Goal: Task Accomplishment & Management: Manage account settings

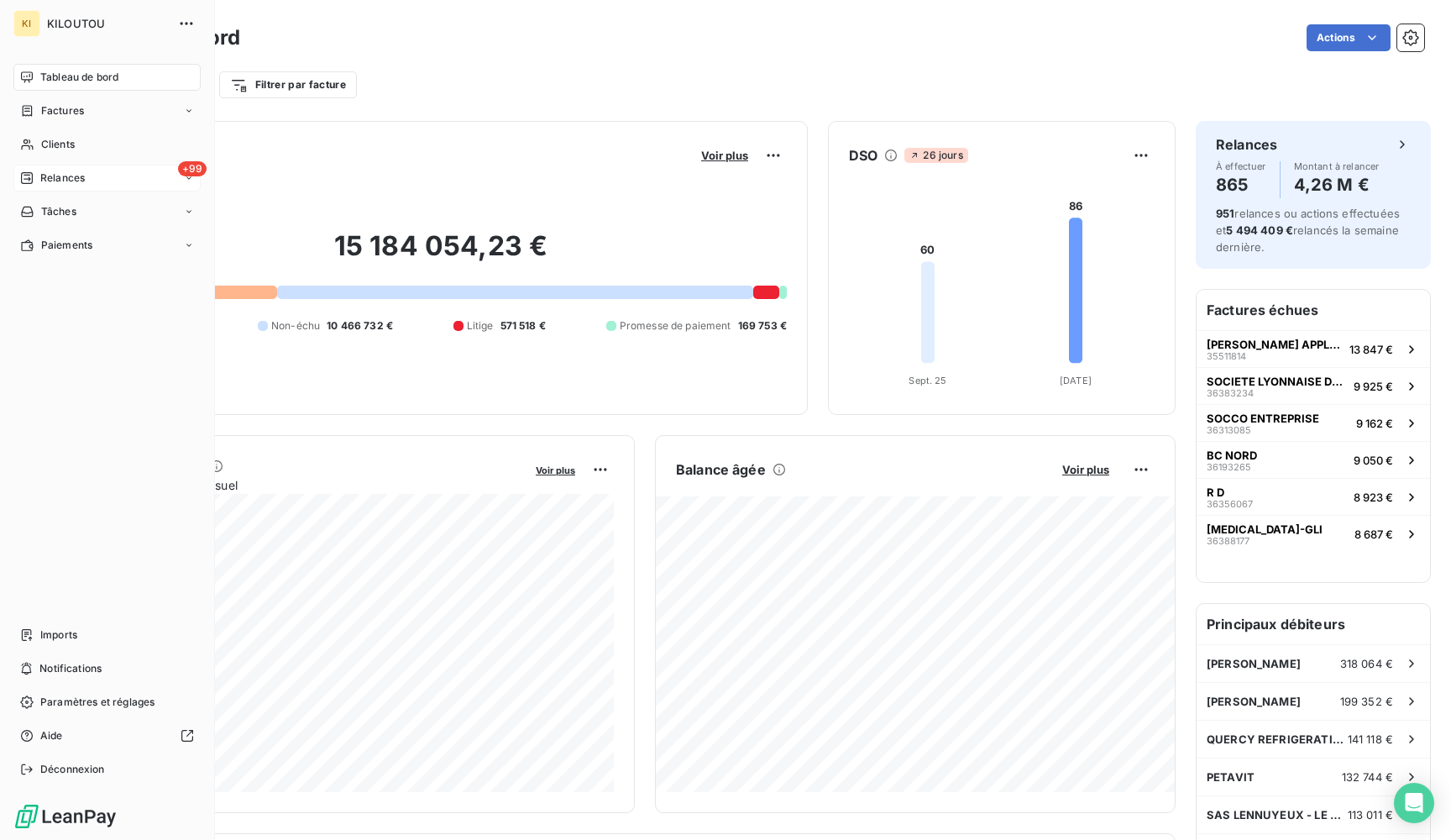
click at [55, 170] on span "Relances" at bounding box center [63, 178] width 44 height 15
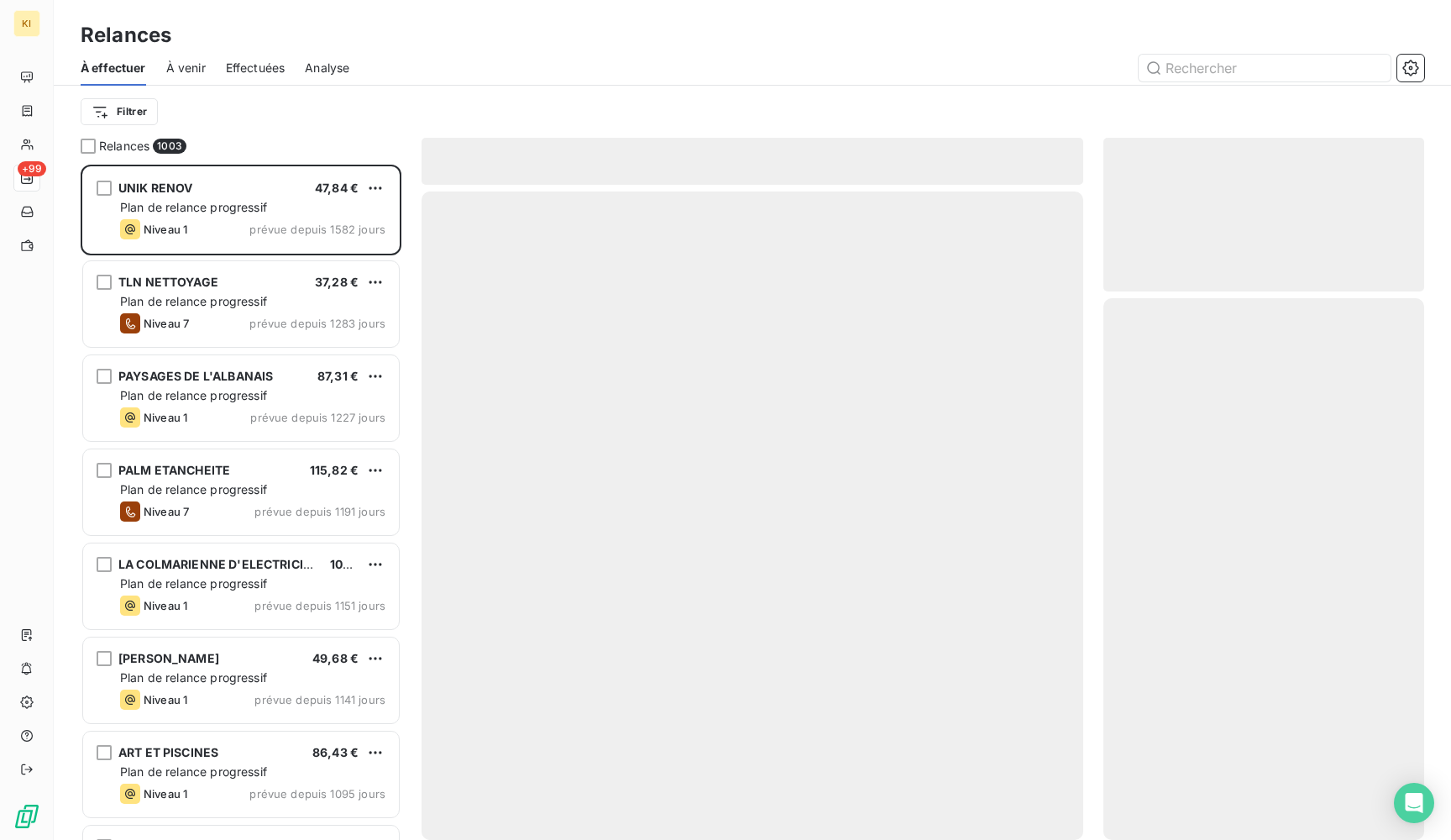
scroll to position [675, 320]
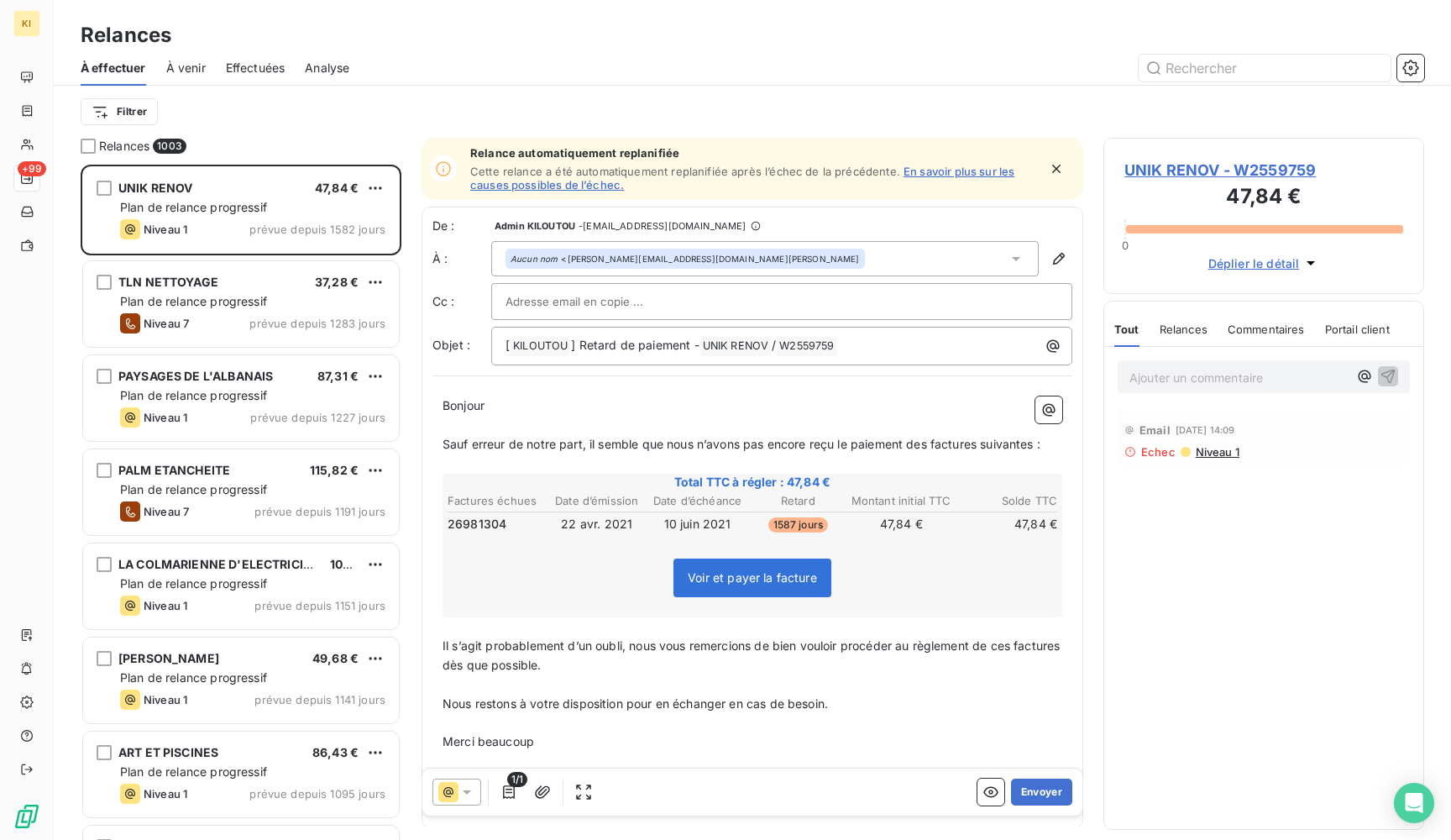
click at [270, 69] on span "Effectuées" at bounding box center [256, 67] width 60 height 16
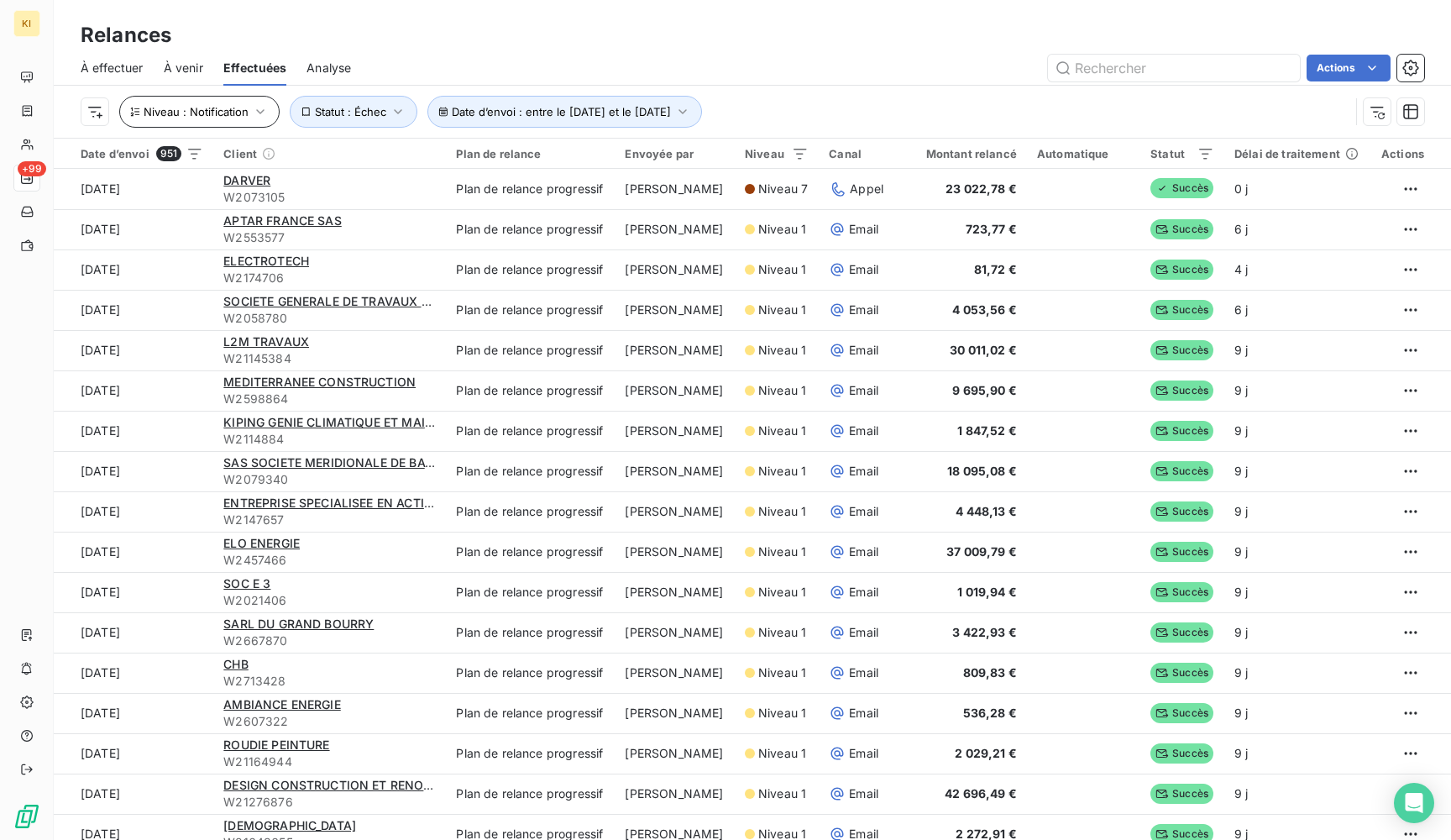
click at [221, 105] on span "Niveau : Notification" at bounding box center [195, 112] width 105 height 13
click at [102, 74] on span "À effectuer" at bounding box center [112, 67] width 63 height 16
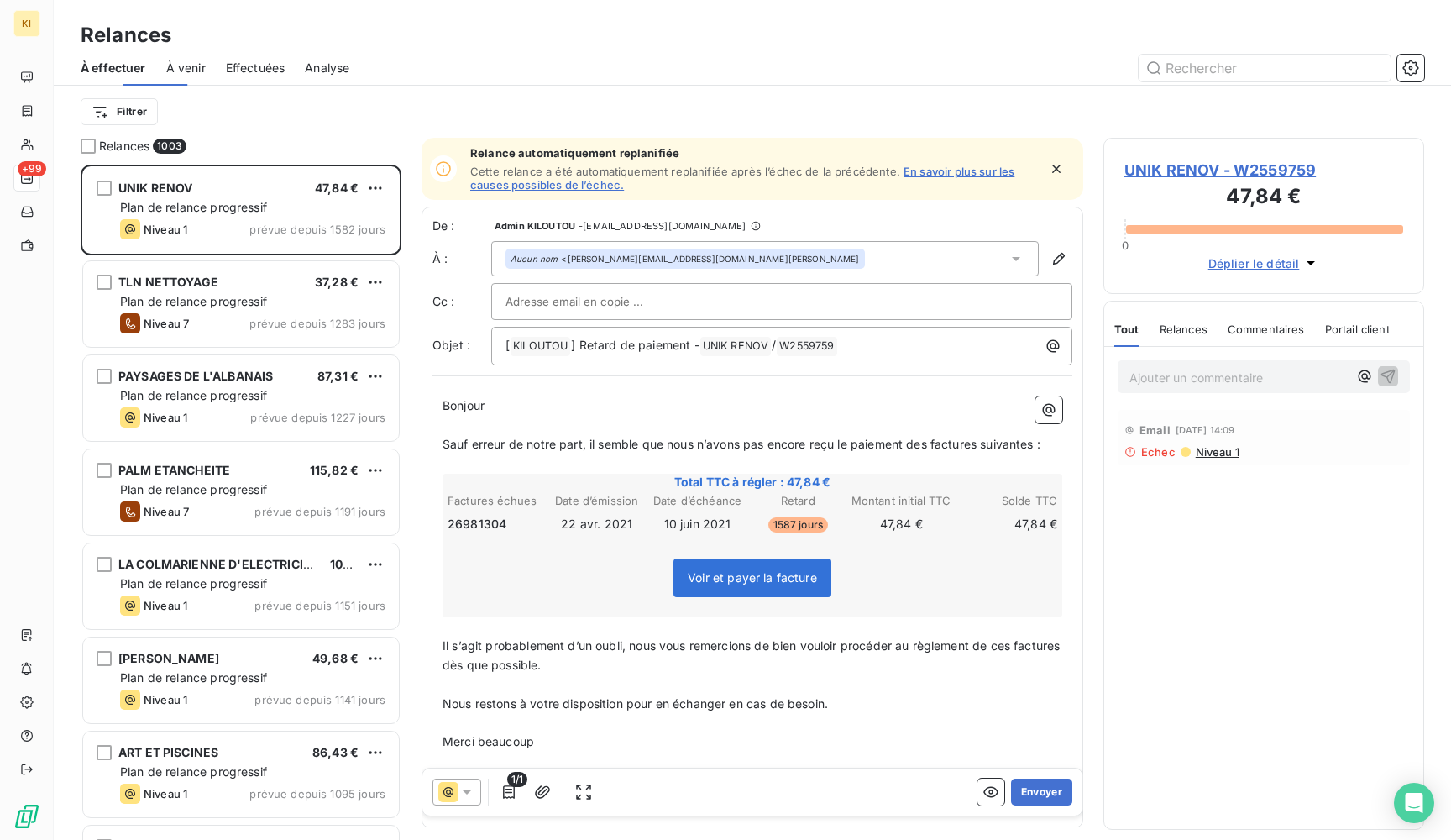
scroll to position [675, 320]
click at [242, 71] on span "Effectuées" at bounding box center [256, 67] width 60 height 16
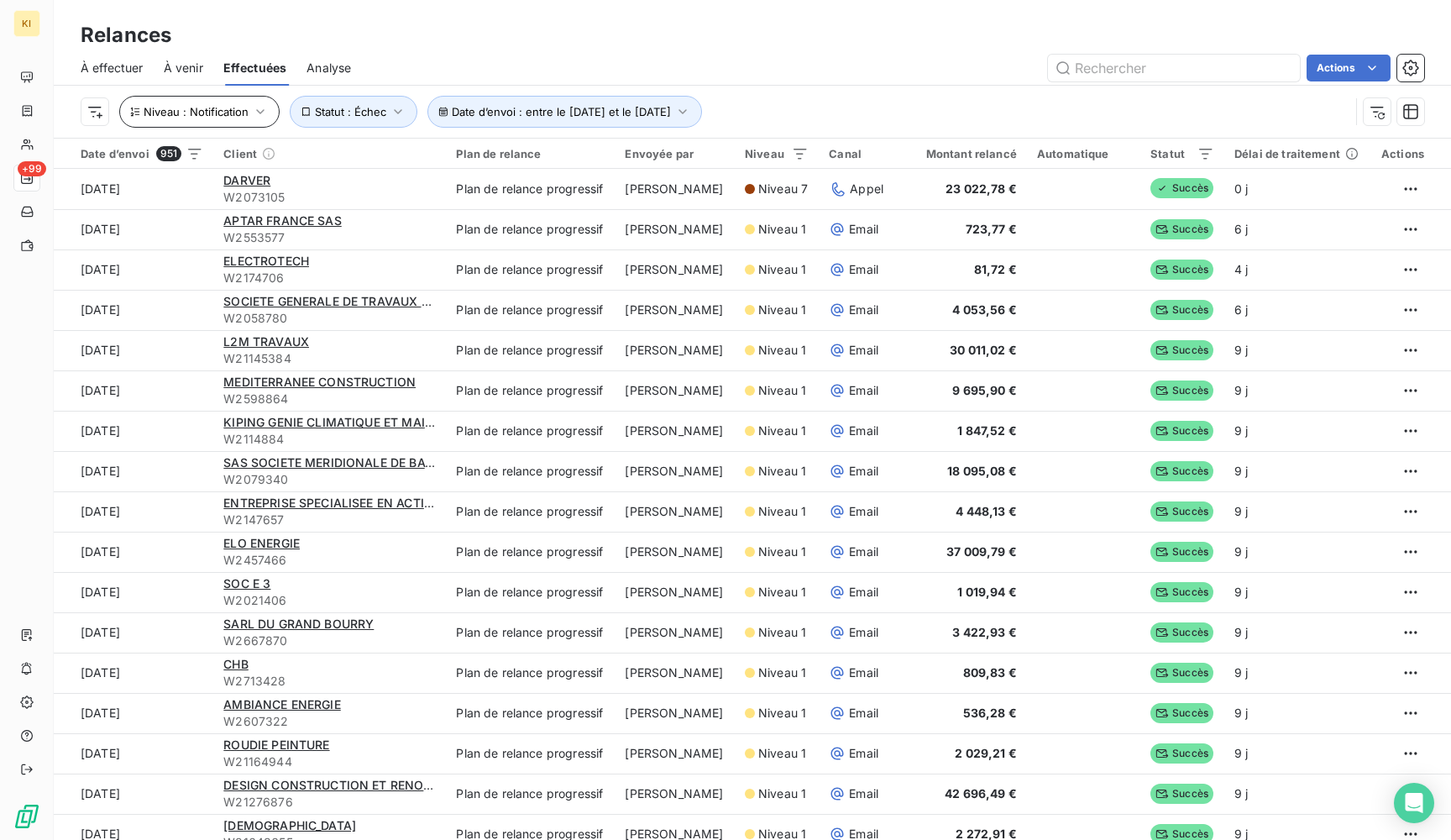
click at [216, 125] on button "Niveau : Notification" at bounding box center [199, 112] width 161 height 32
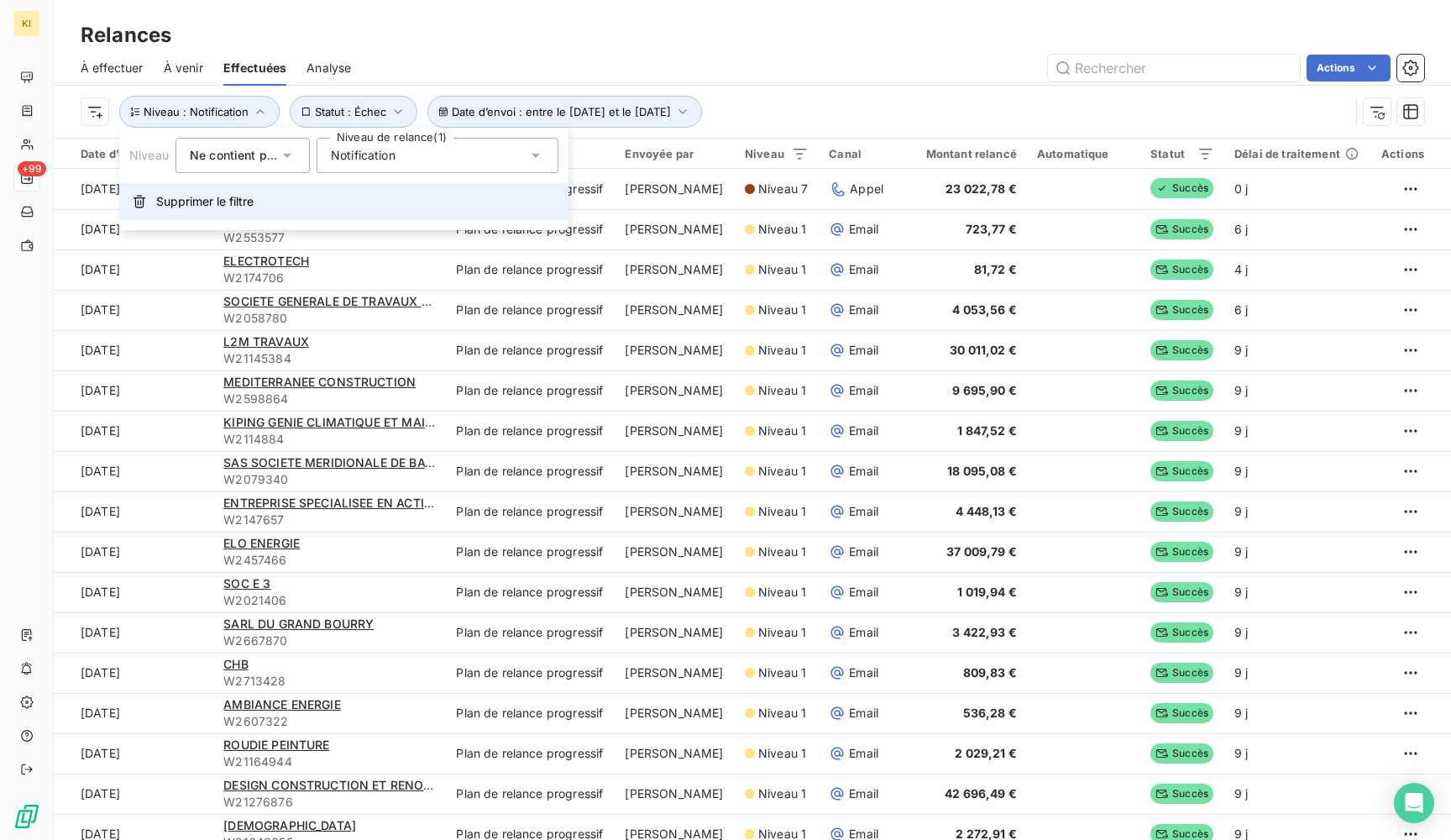
click at [237, 194] on span "Supprimer le filtre" at bounding box center [204, 201] width 97 height 16
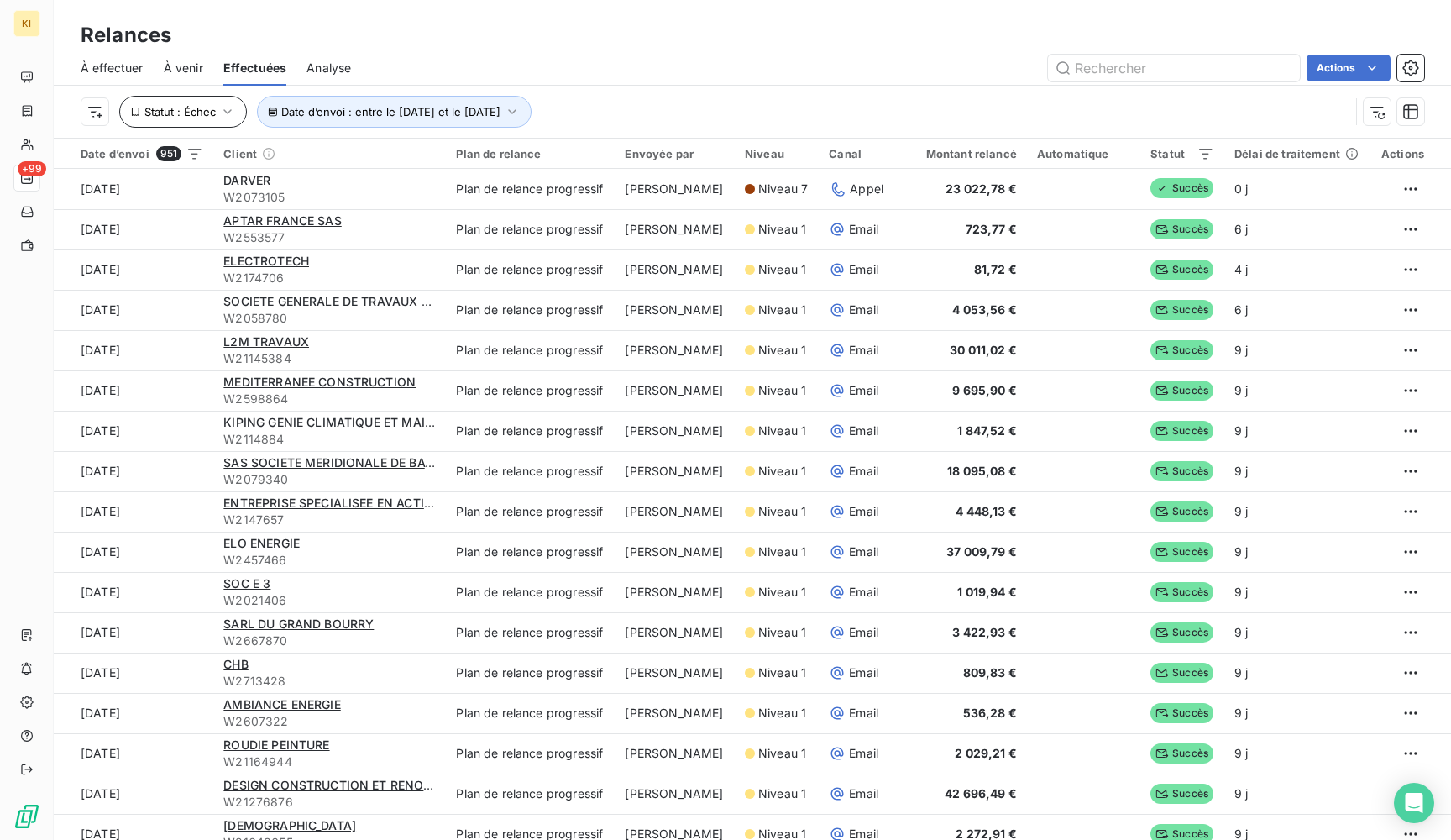
click at [183, 115] on span "Statut : Échec" at bounding box center [180, 112] width 71 height 13
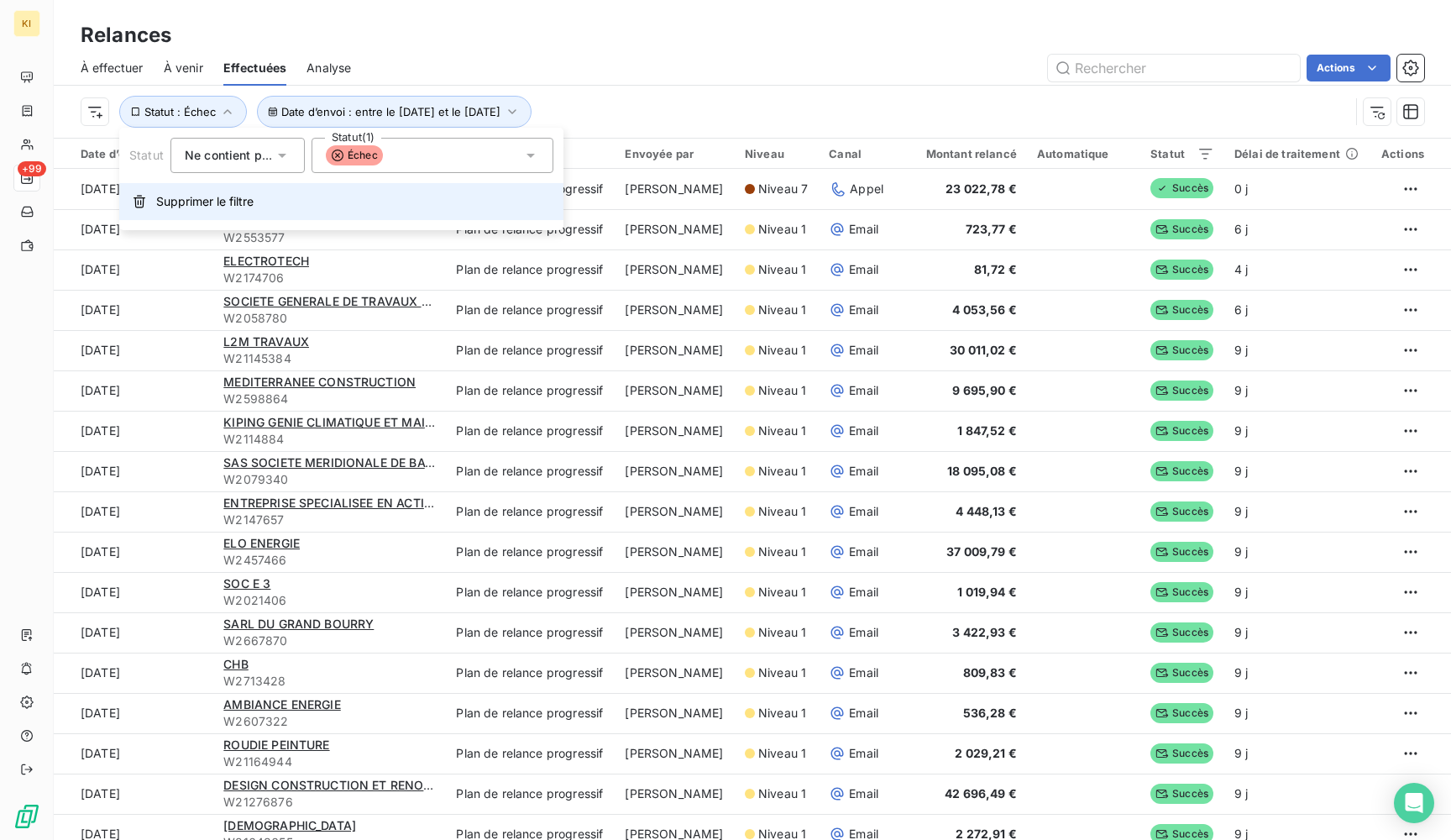
click at [181, 191] on button "Supprimer le filtre" at bounding box center [342, 201] width 445 height 37
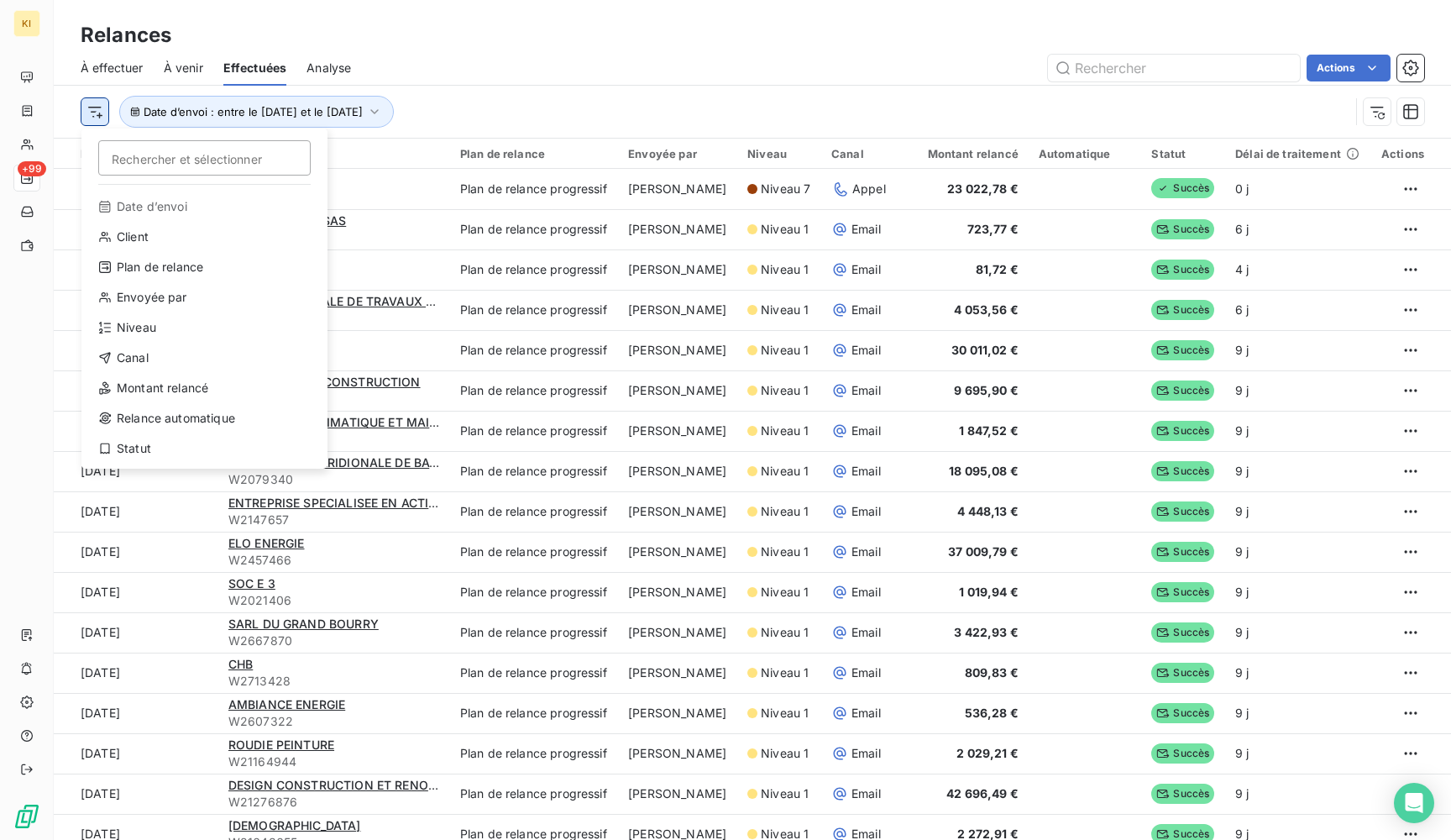
click at [101, 113] on html "KI +99 Relances À effectuer À venir Effectuées Analyse Actions Rechercher et sé…" at bounding box center [726, 420] width 1451 height 840
click at [137, 447] on div "Statut" at bounding box center [205, 448] width 233 height 27
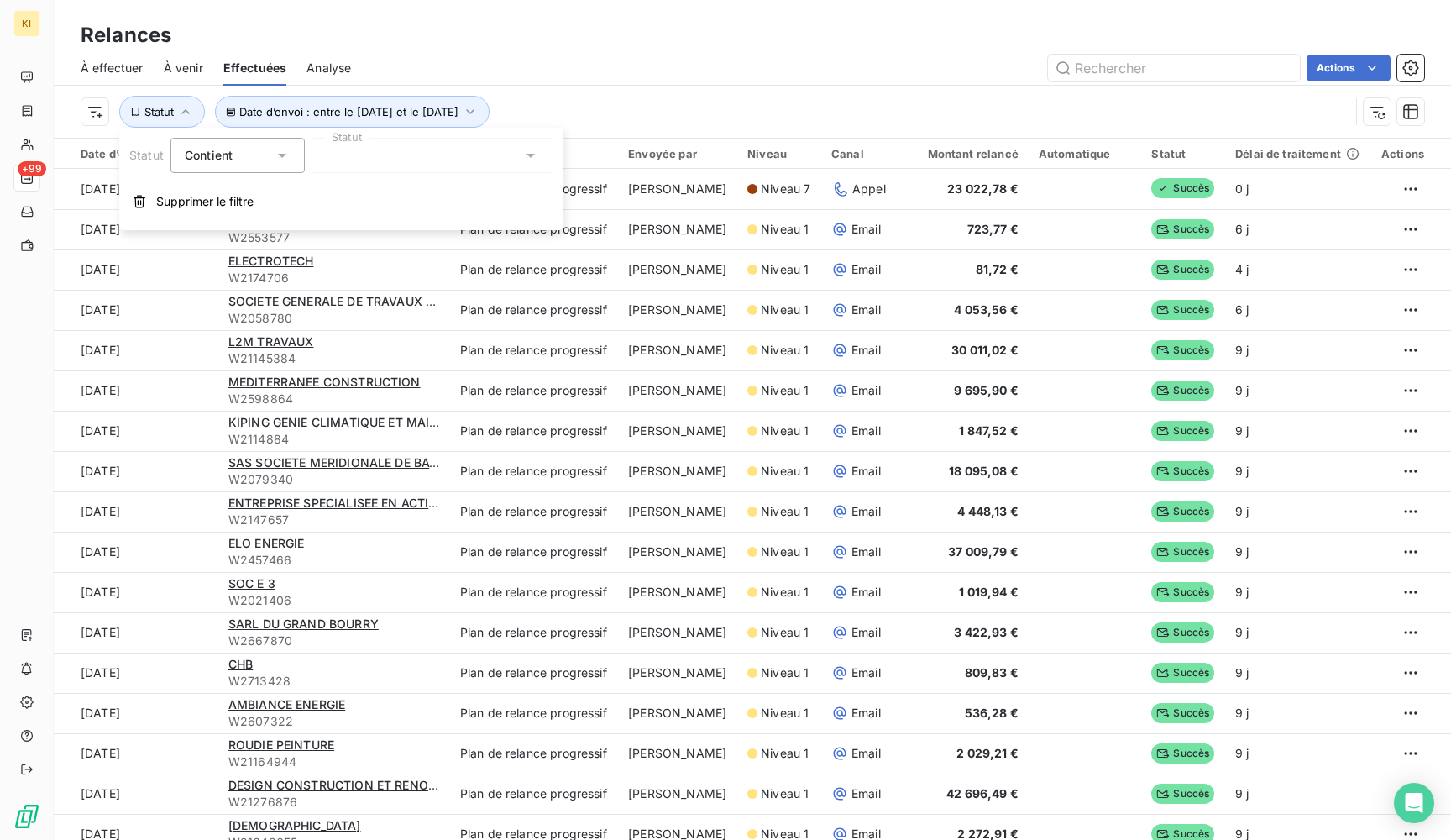
click at [389, 161] on div at bounding box center [432, 155] width 242 height 36
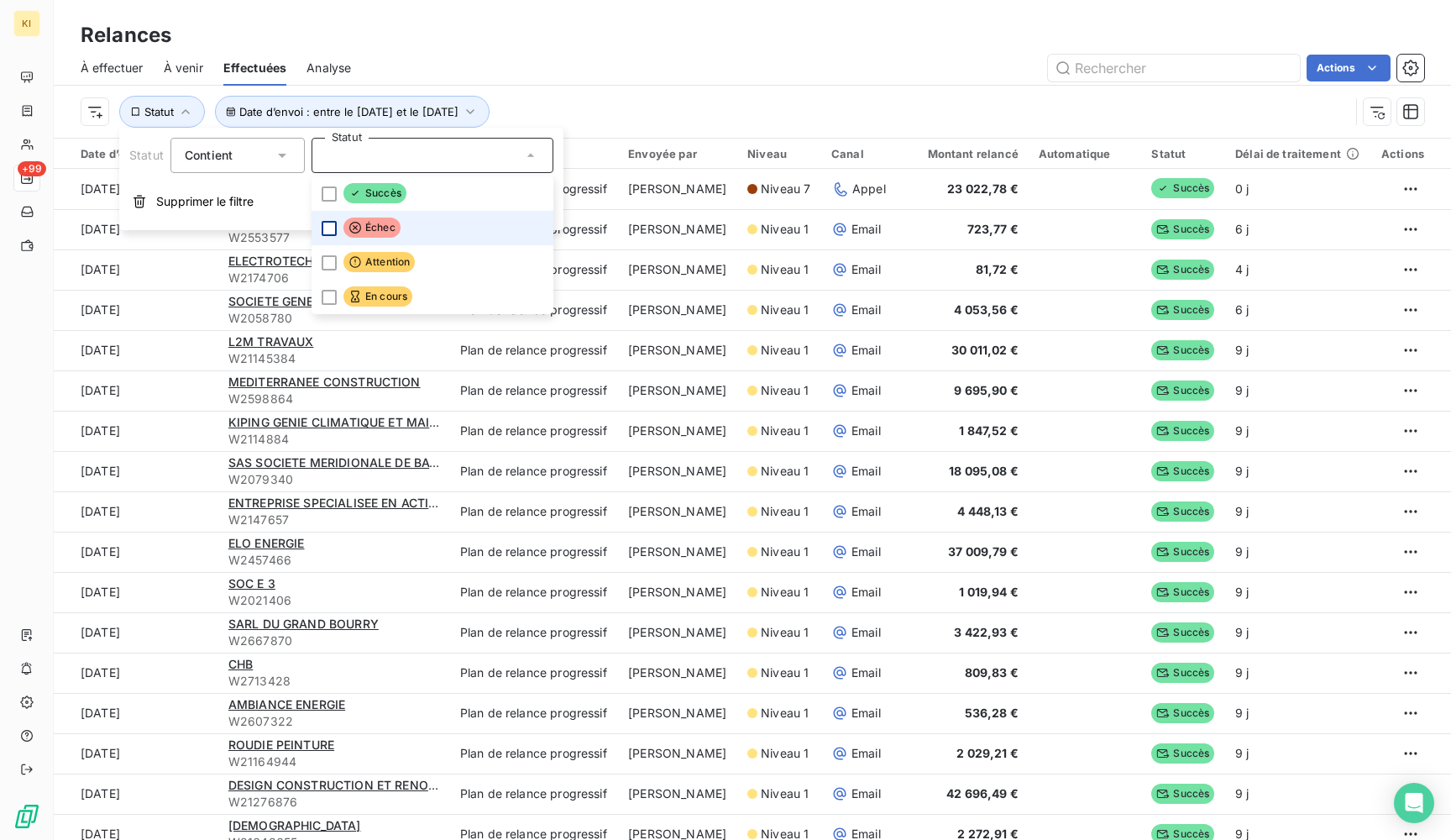
click at [330, 227] on div at bounding box center [329, 229] width 15 height 15
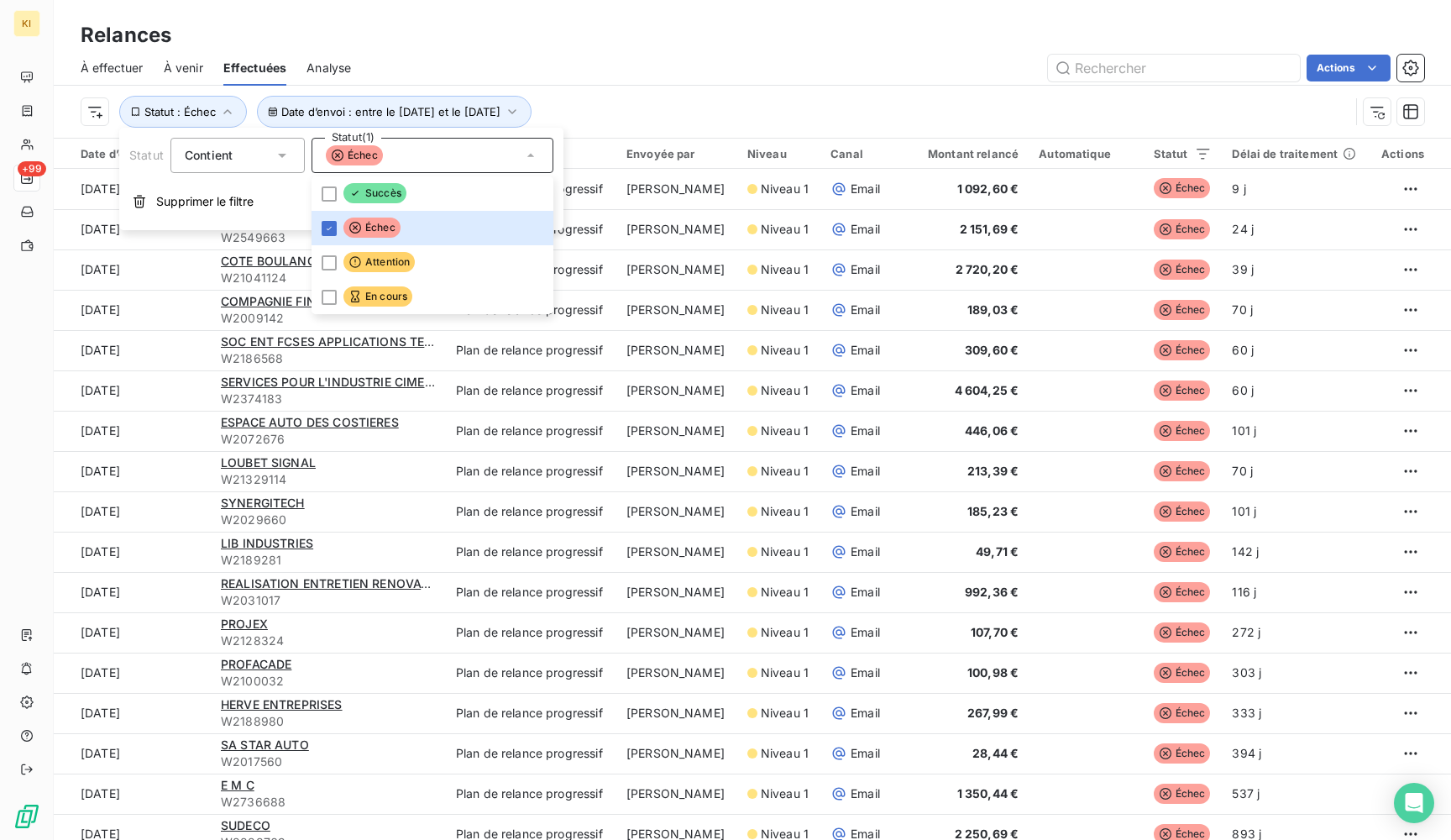
click at [281, 148] on icon at bounding box center [282, 155] width 16 height 16
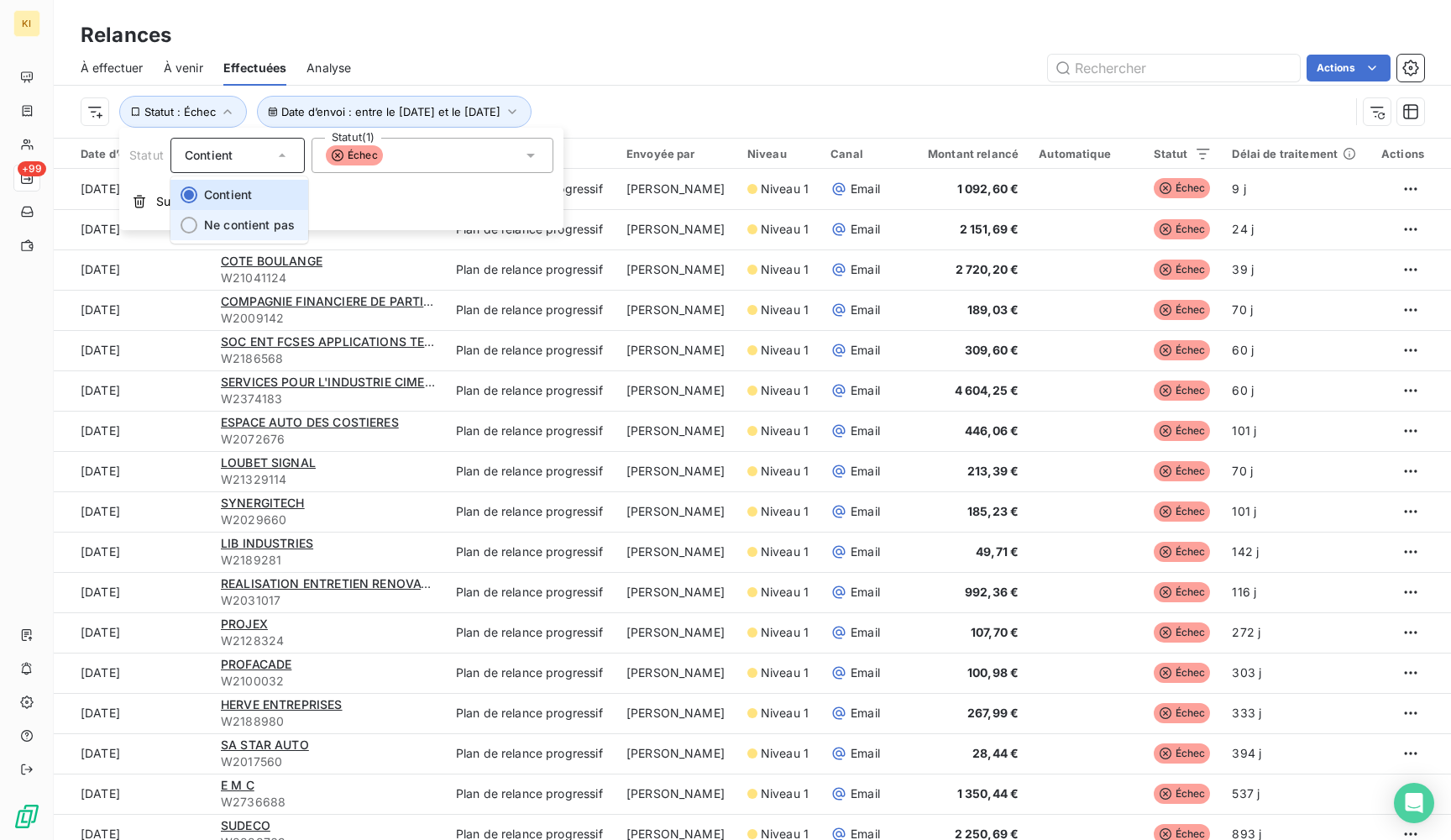
click at [255, 229] on span "Ne contient pas" at bounding box center [249, 224] width 90 height 14
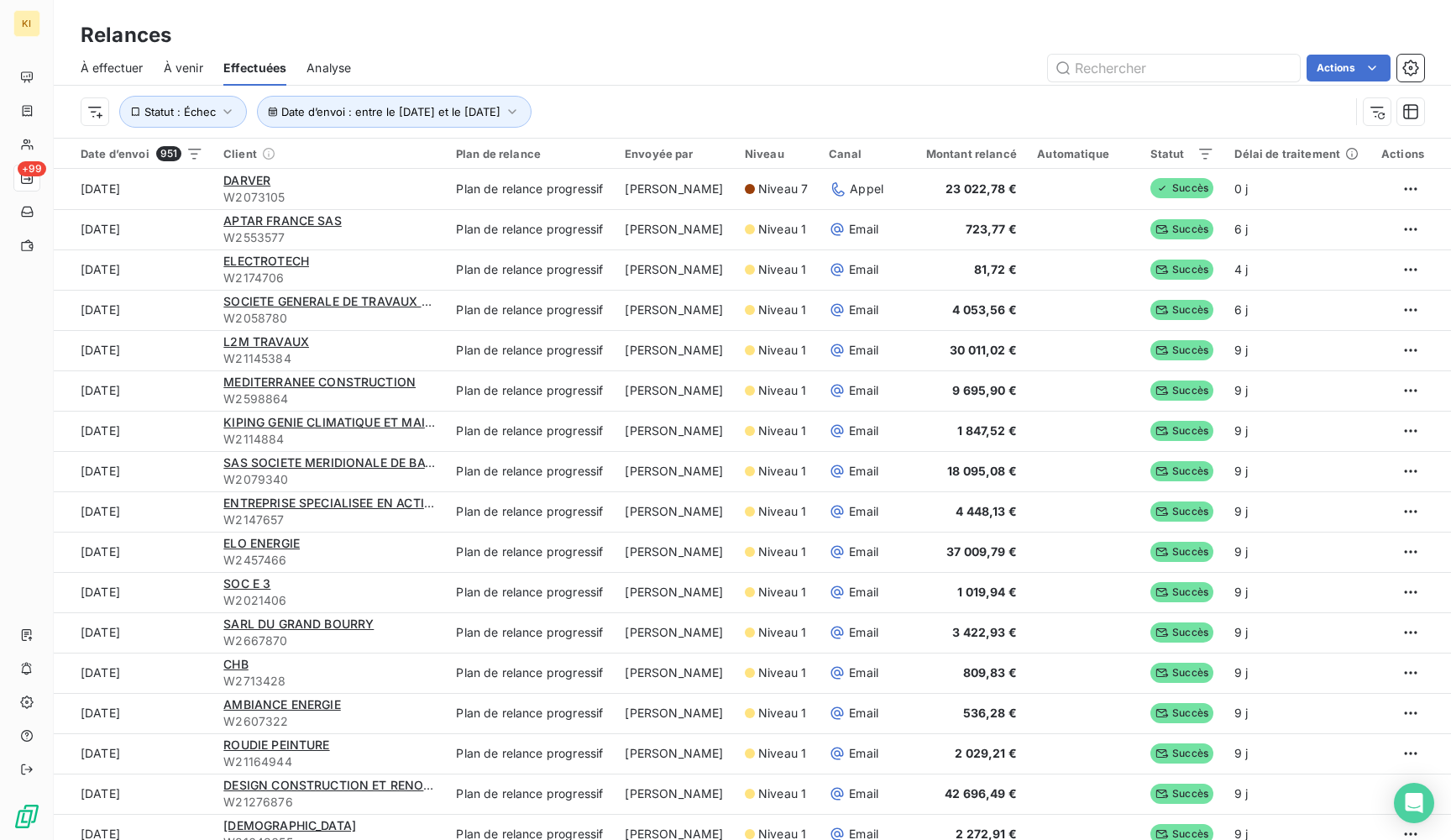
click at [647, 105] on div "Date d’envoi : entre le [DATE] et le [DATE] Statut : Échec" at bounding box center [715, 112] width 1269 height 32
click at [420, 116] on span "Date d’envoi : entre le [DATE] et le [DATE]" at bounding box center [391, 112] width 219 height 13
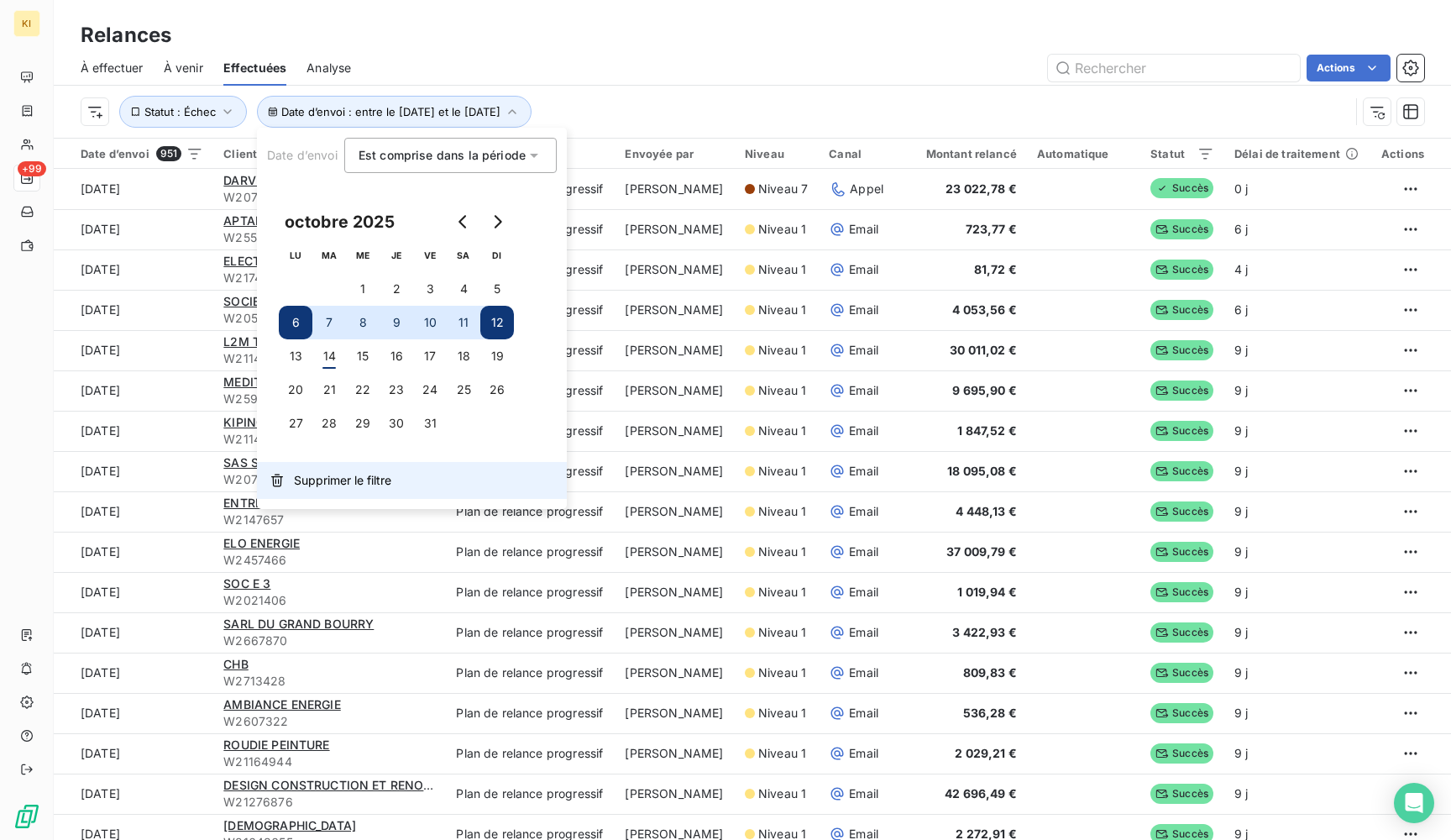
click at [326, 473] on span "Supprimer le filtre" at bounding box center [342, 480] width 97 height 16
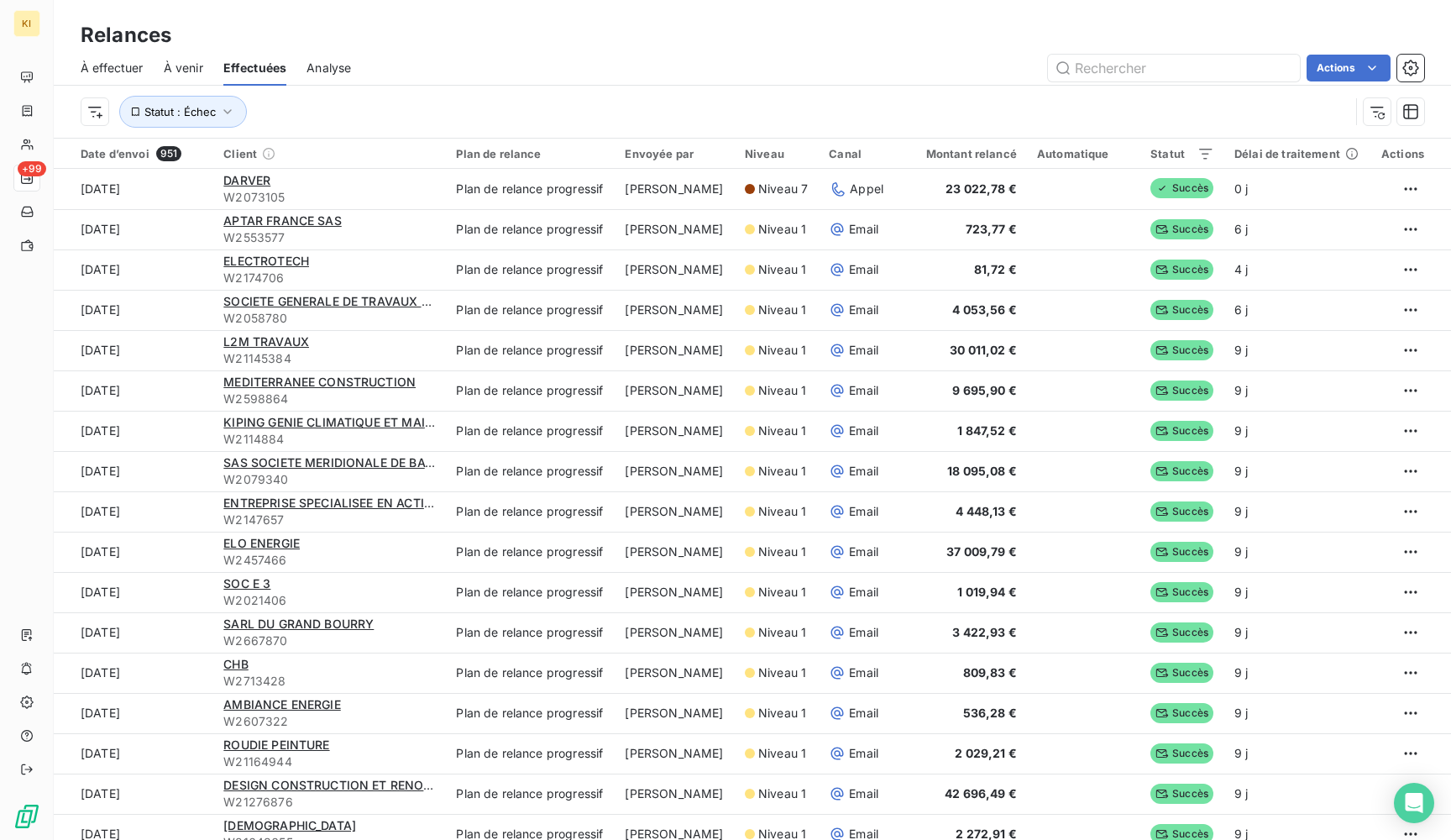
click at [581, 114] on div "Statut : Échec" at bounding box center [715, 112] width 1269 height 32
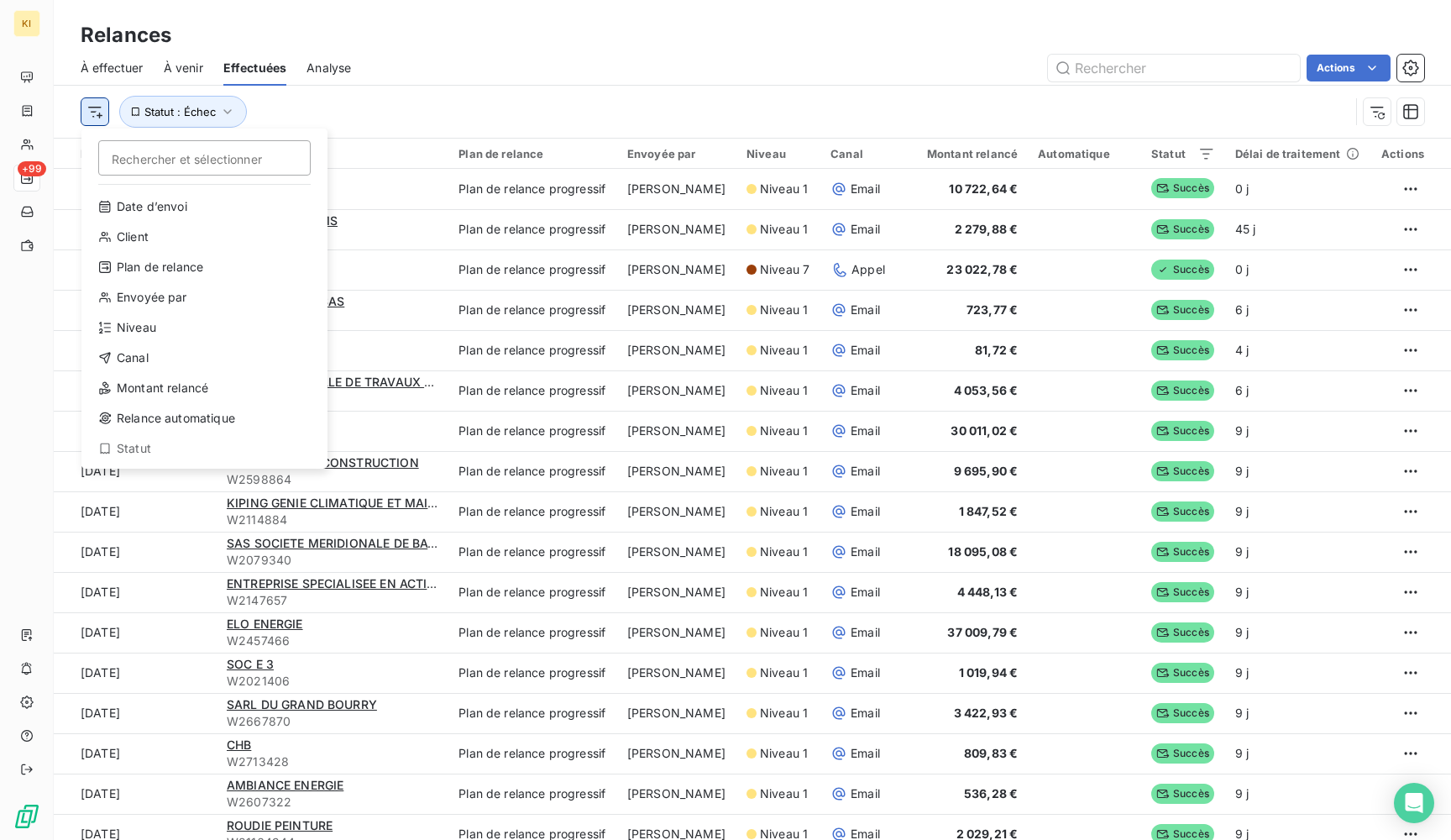
click at [94, 110] on html "KI +99 Relances À effectuer À venir Effectuées Analyse Actions Rechercher et sé…" at bounding box center [726, 420] width 1451 height 840
click at [192, 201] on div "Date d’envoi" at bounding box center [205, 207] width 233 height 27
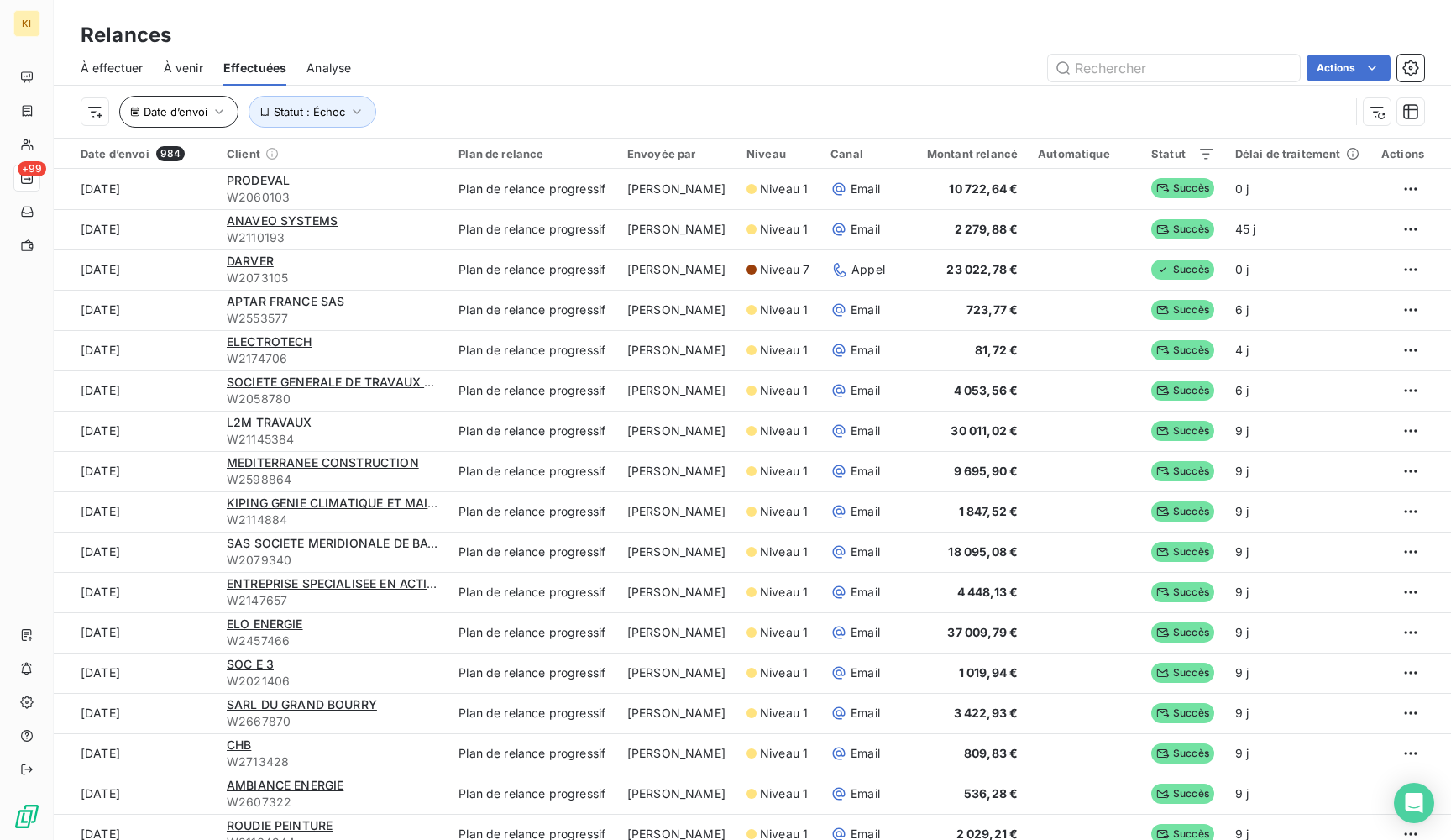
click at [216, 118] on icon "button" at bounding box center [218, 111] width 16 height 16
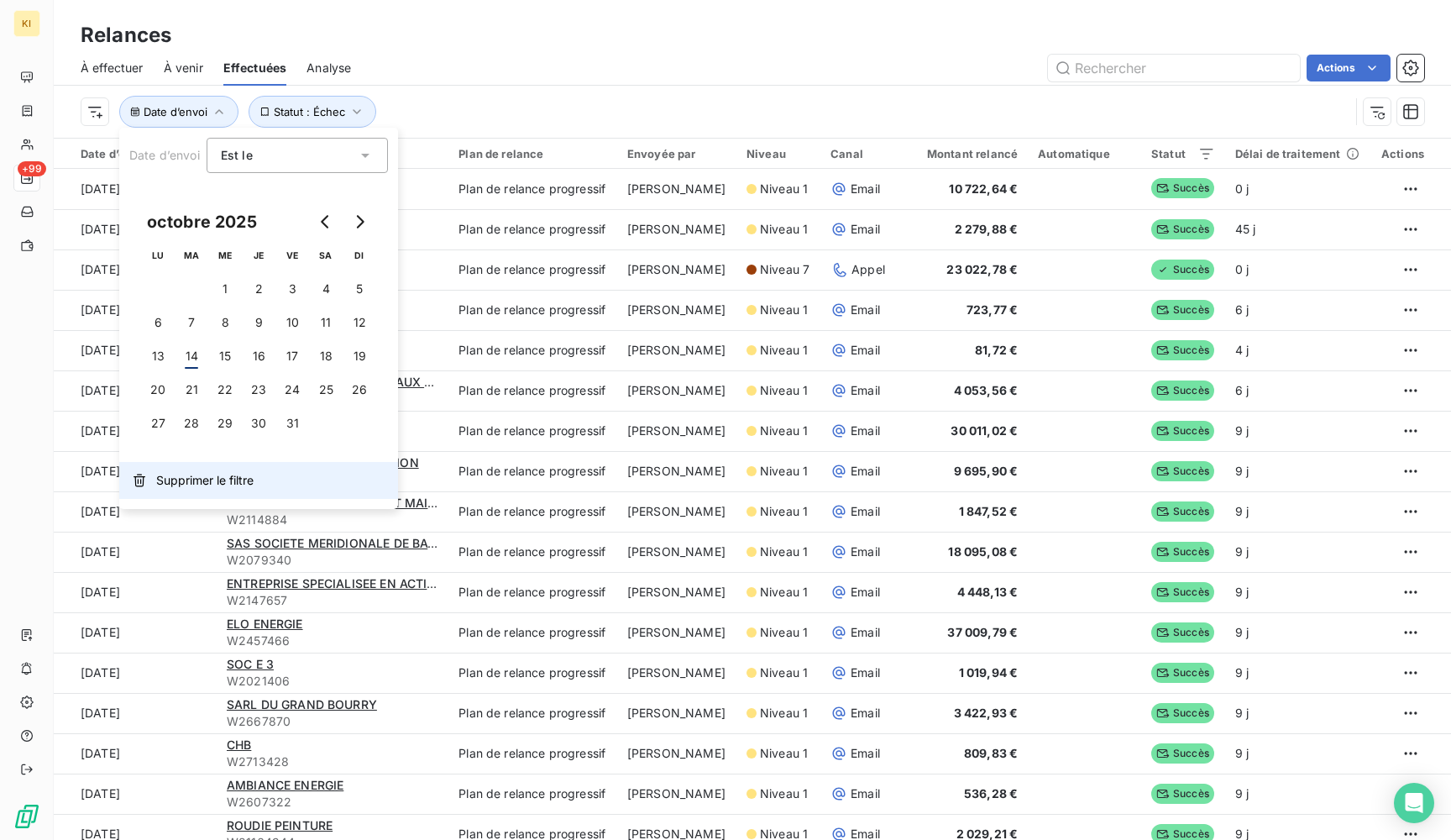
click at [194, 489] on button "Supprimer le filtre" at bounding box center [259, 480] width 279 height 37
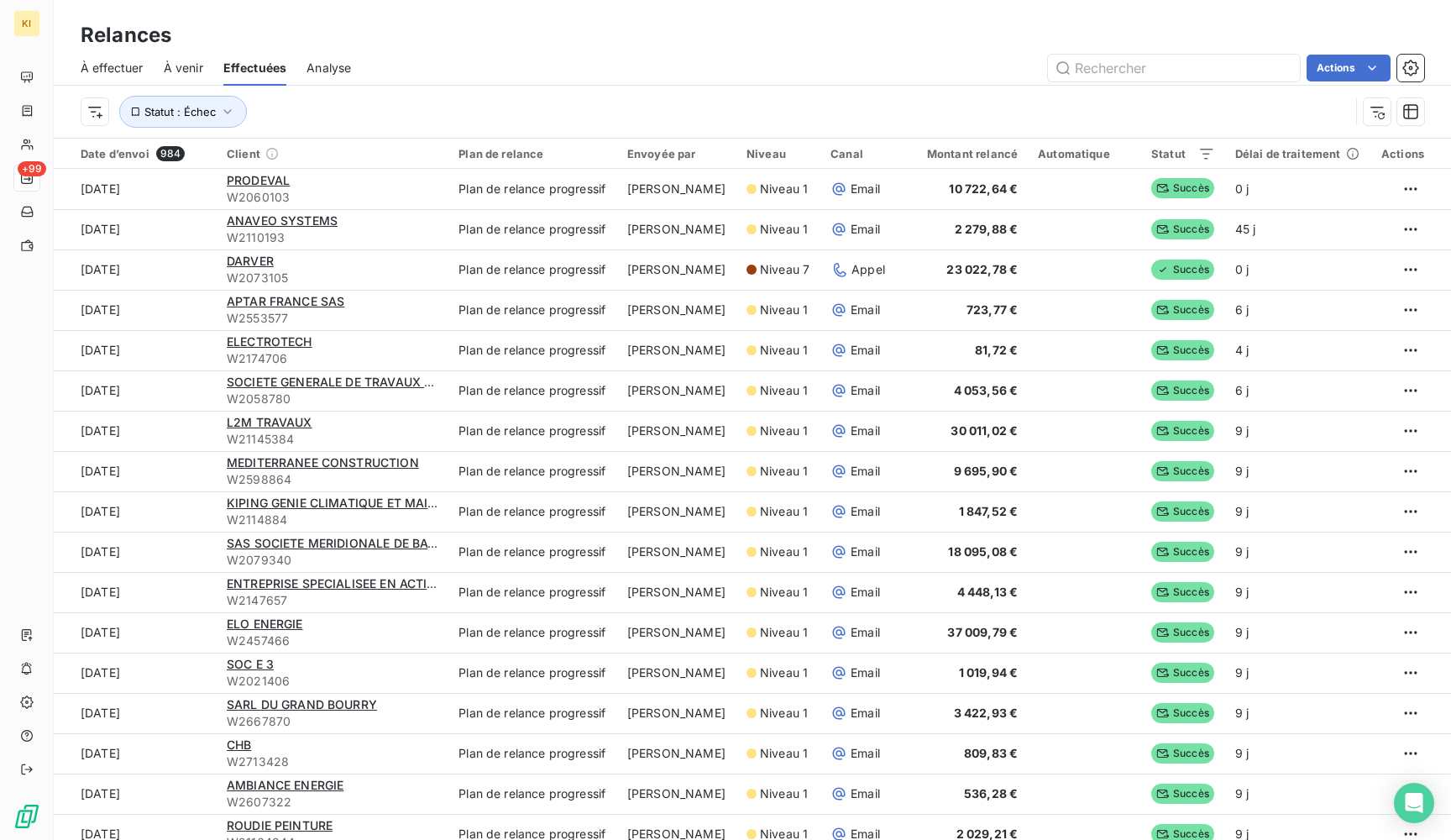
click at [445, 97] on div "Statut : Échec" at bounding box center [715, 112] width 1269 height 32
click at [206, 107] on span "Statut : Échec" at bounding box center [180, 112] width 71 height 13
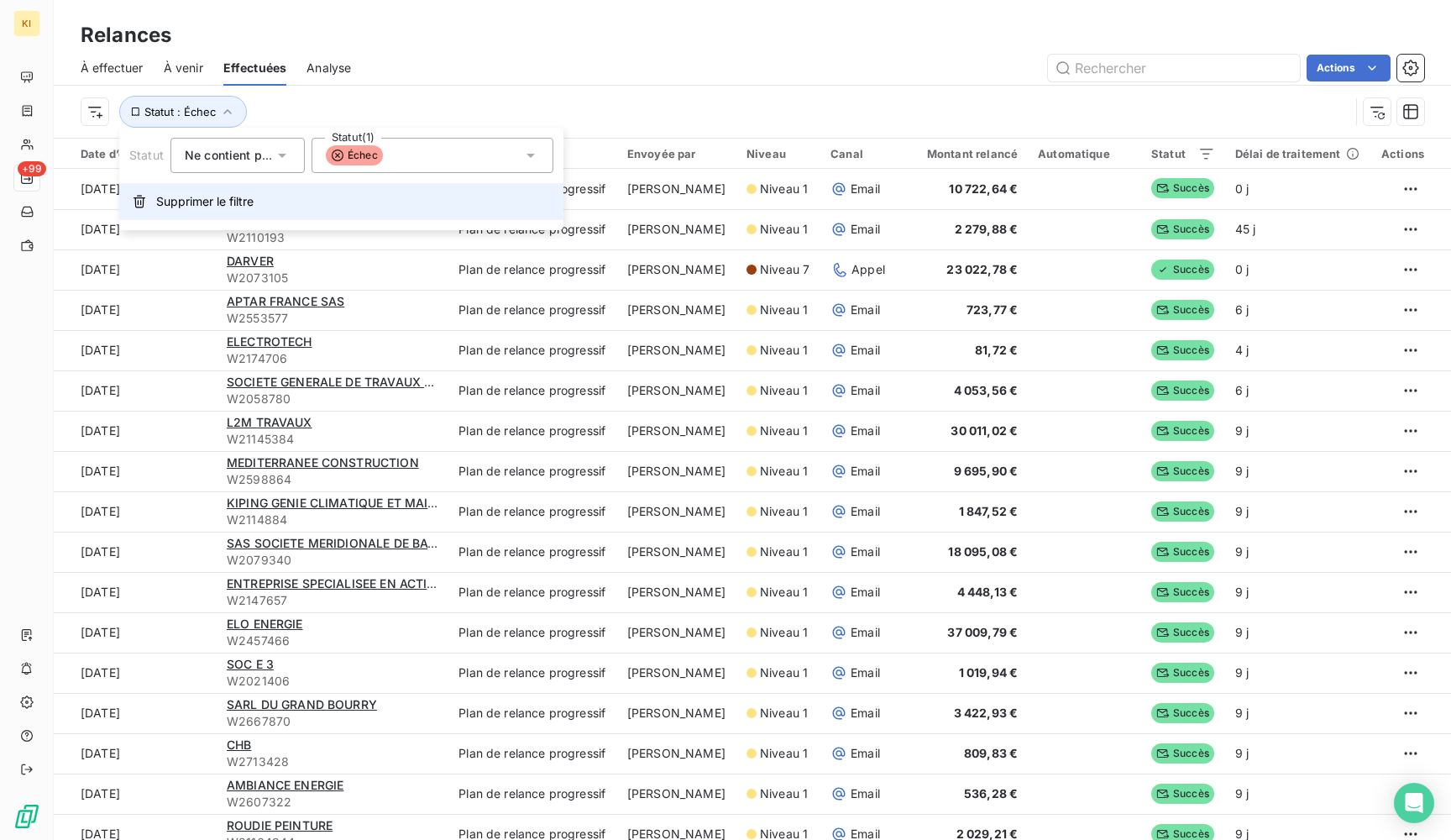
click at [199, 200] on span "Supprimer le filtre" at bounding box center [204, 201] width 97 height 16
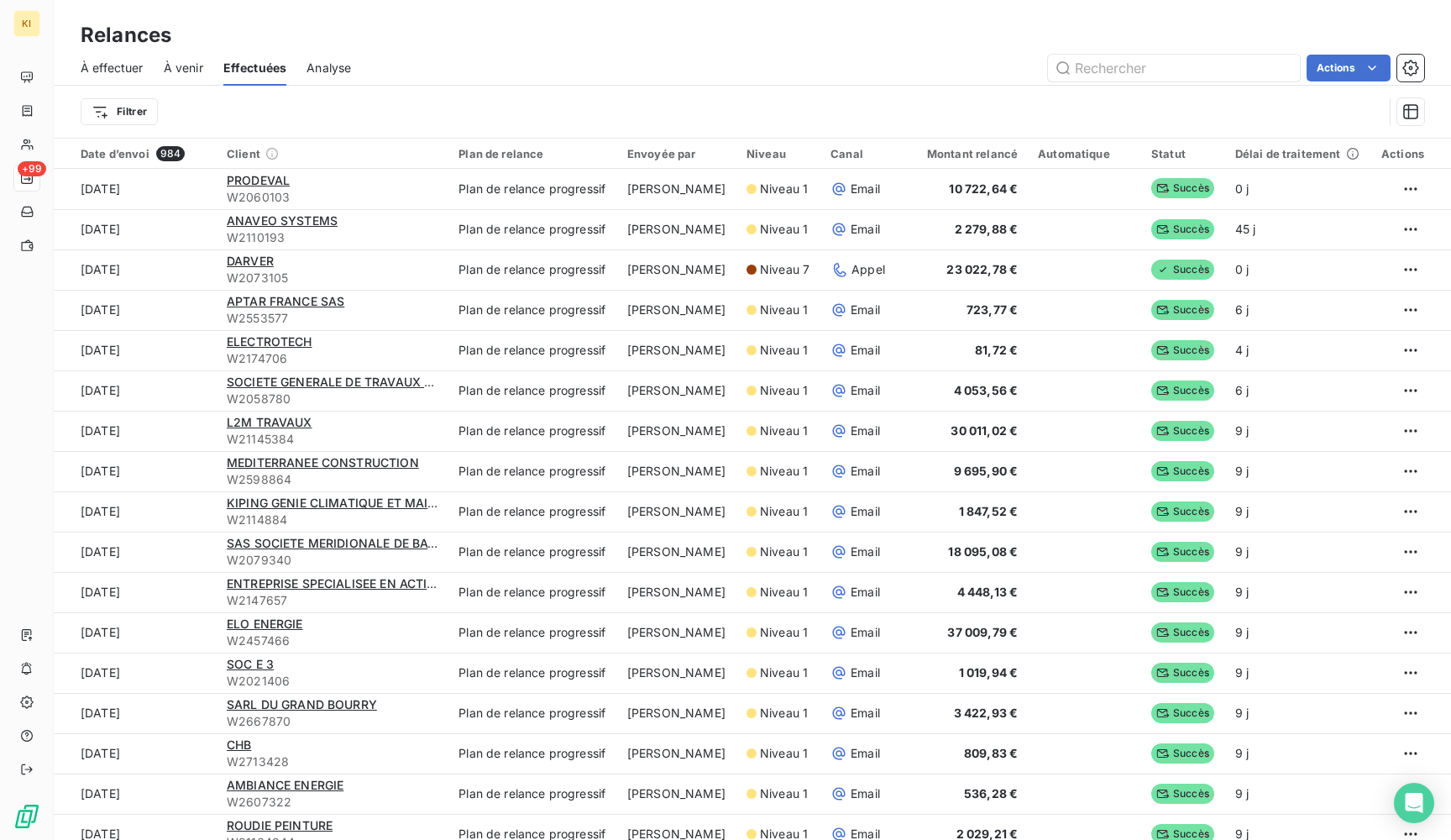
click at [342, 112] on div "Filtrer" at bounding box center [732, 112] width 1303 height 32
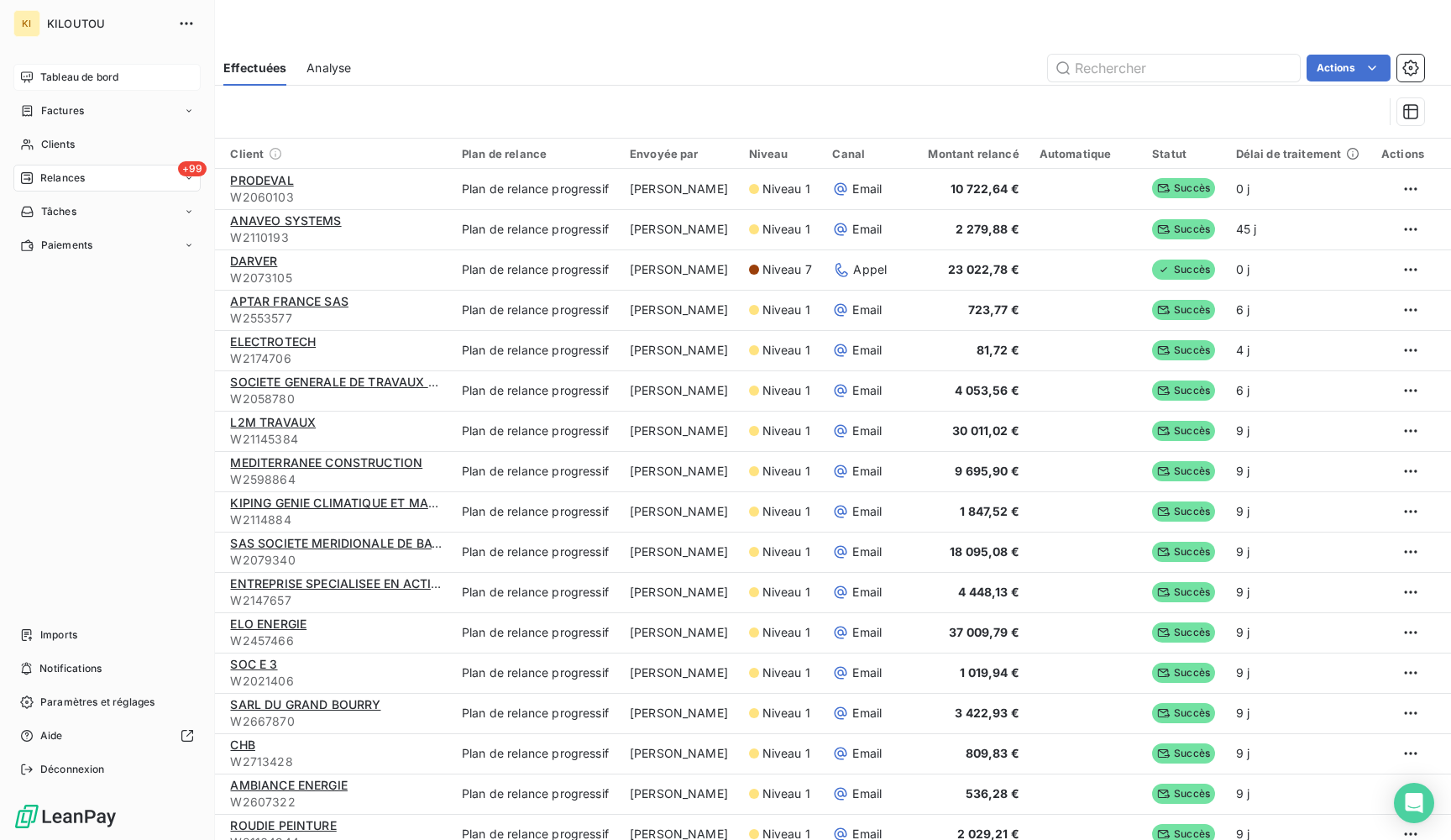
click at [49, 76] on span "Tableau de bord" at bounding box center [79, 77] width 78 height 15
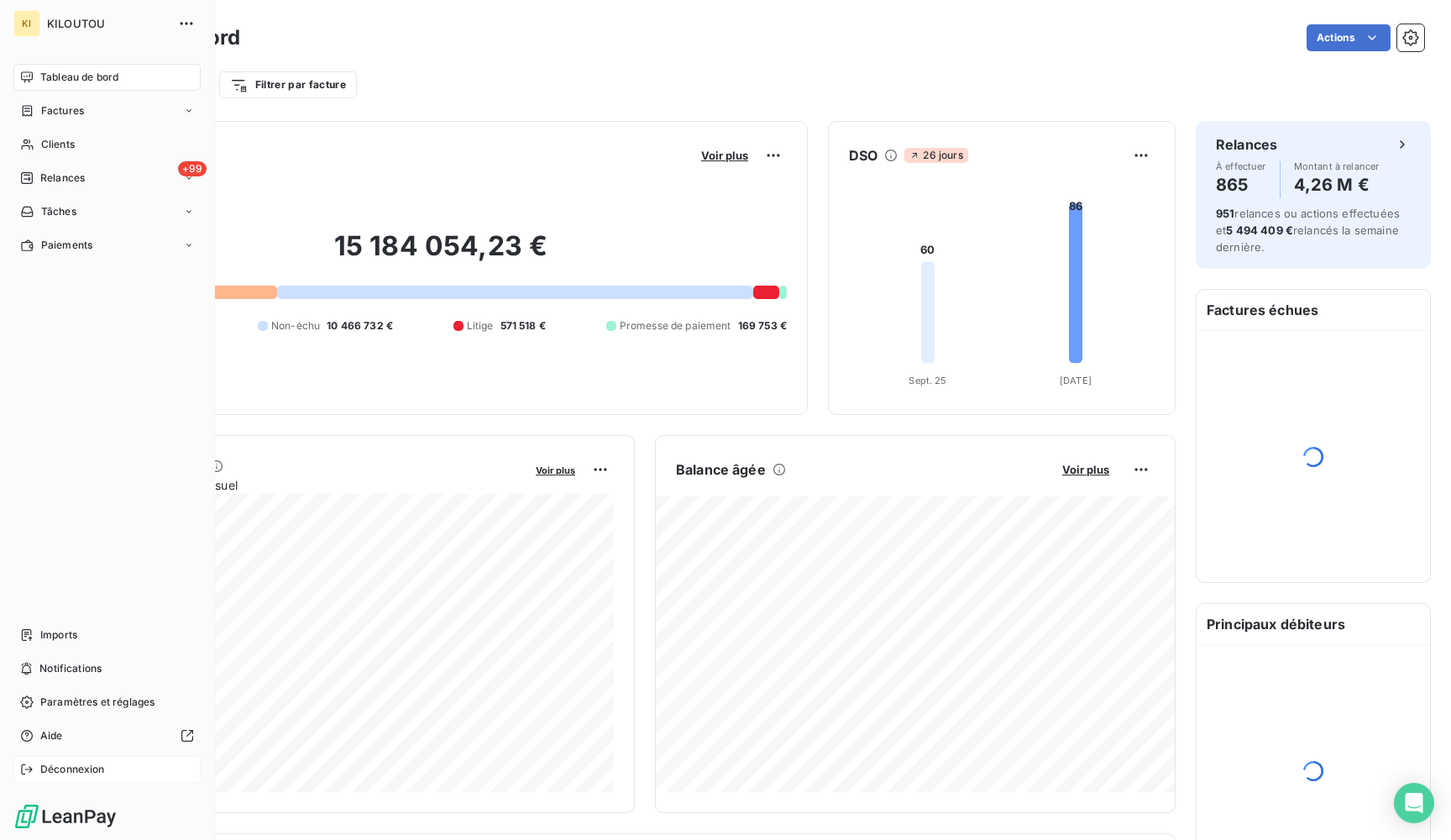
click at [41, 782] on div "Déconnexion" at bounding box center [107, 770] width 188 height 27
